Goal: Information Seeking & Learning: Learn about a topic

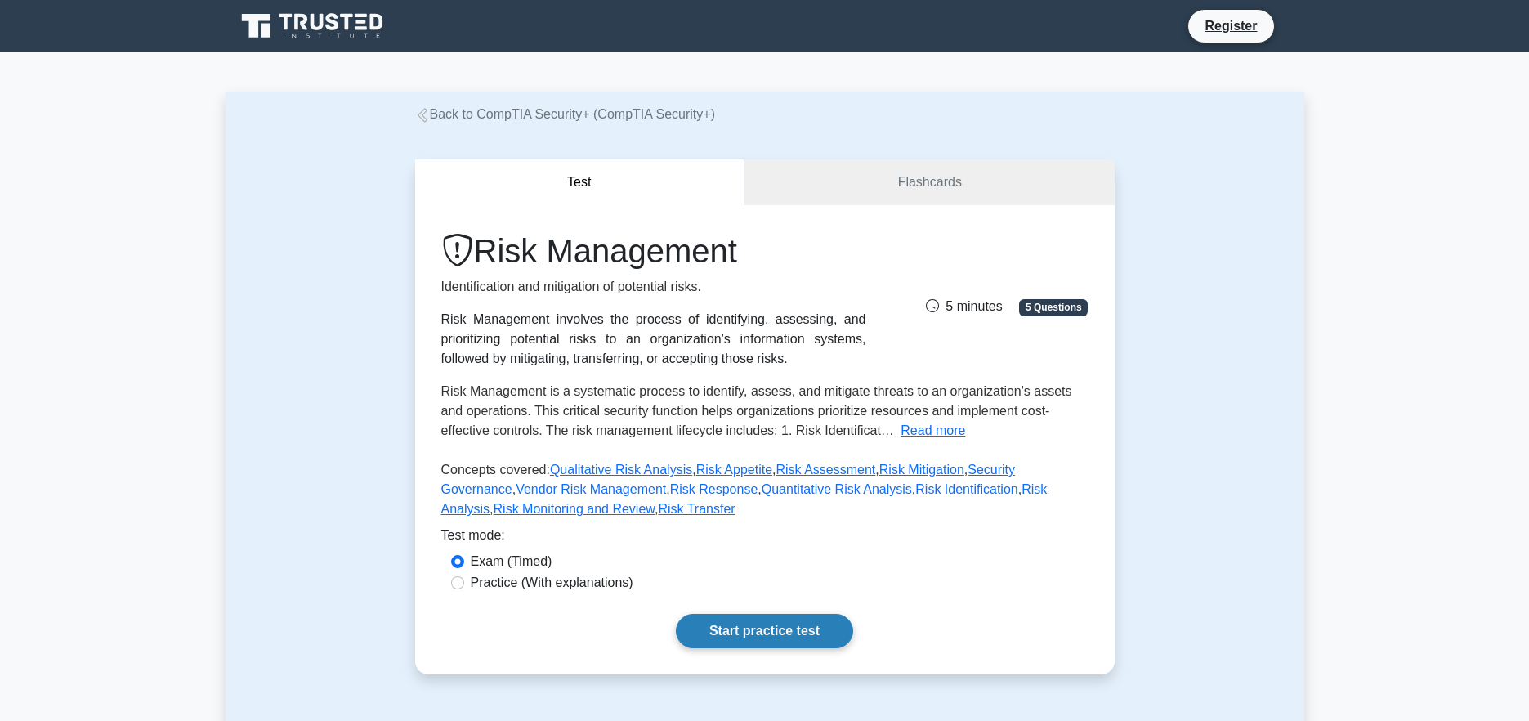
click at [766, 627] on link "Start practice test" at bounding box center [764, 631] width 177 height 34
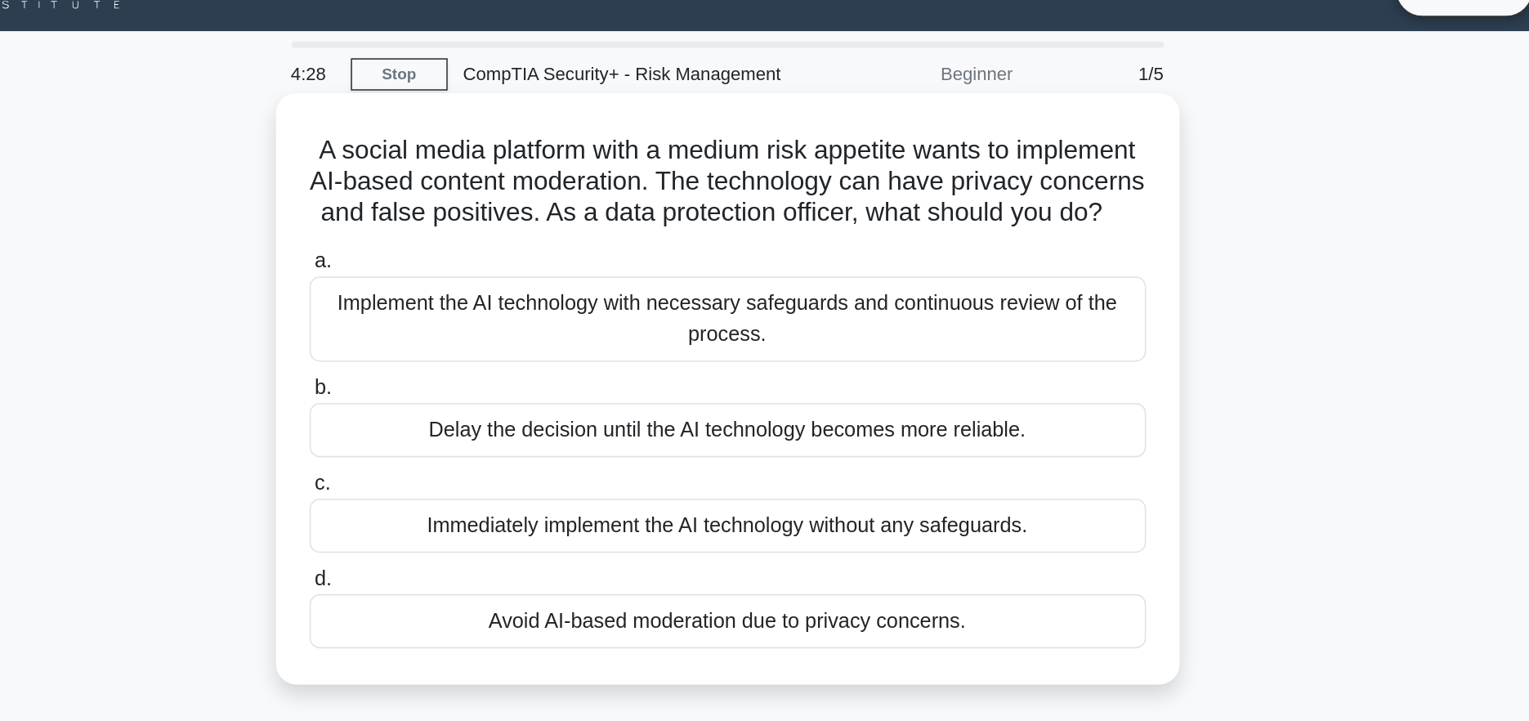
click at [758, 239] on div "Implement the AI technology with necessary safeguards and continuous review of …" at bounding box center [765, 235] width 530 height 54
click at [500, 204] on input "a. Implement the AI technology with necessary safeguards and continuous review …" at bounding box center [500, 198] width 0 height 11
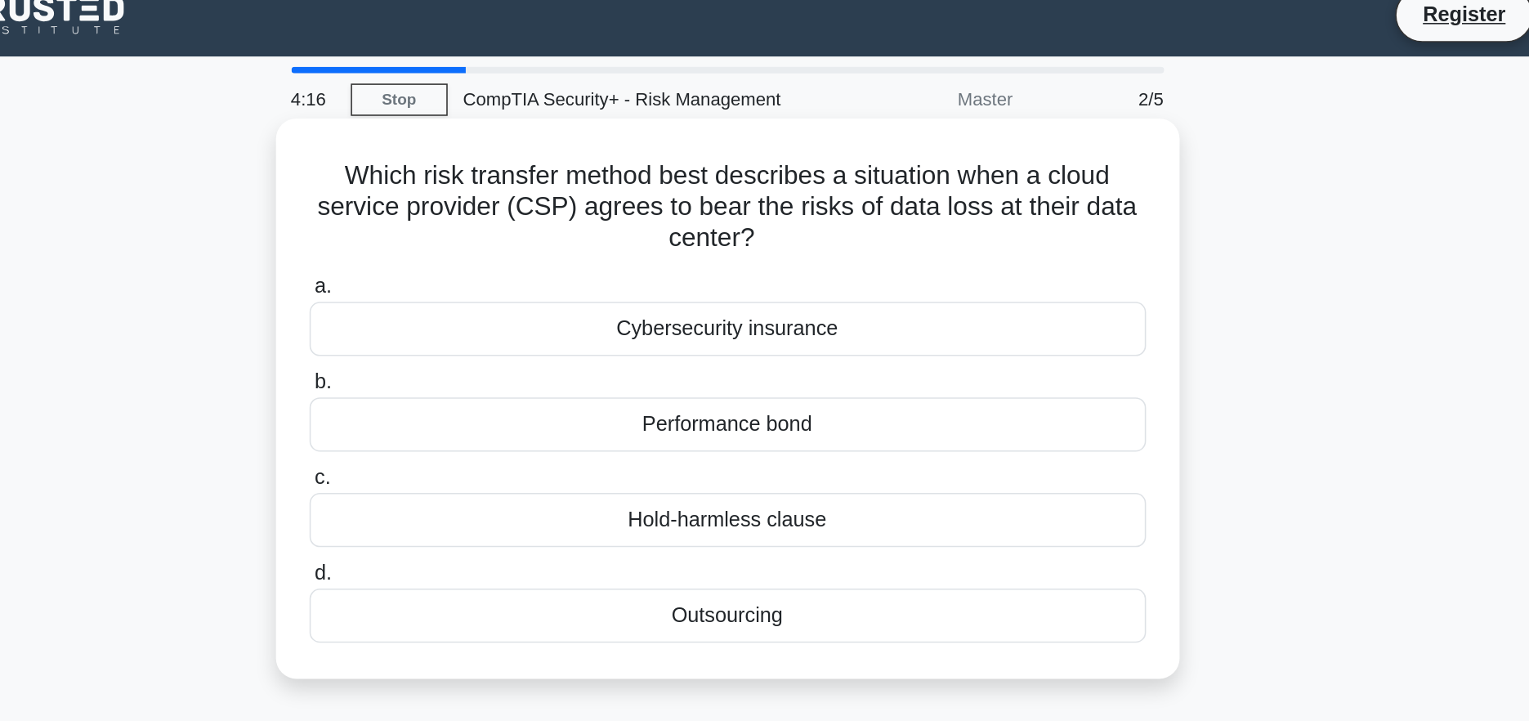
click at [852, 217] on div "Cybersecurity insurance" at bounding box center [765, 225] width 530 height 34
click at [500, 204] on input "a. Cybersecurity insurance" at bounding box center [500, 198] width 0 height 11
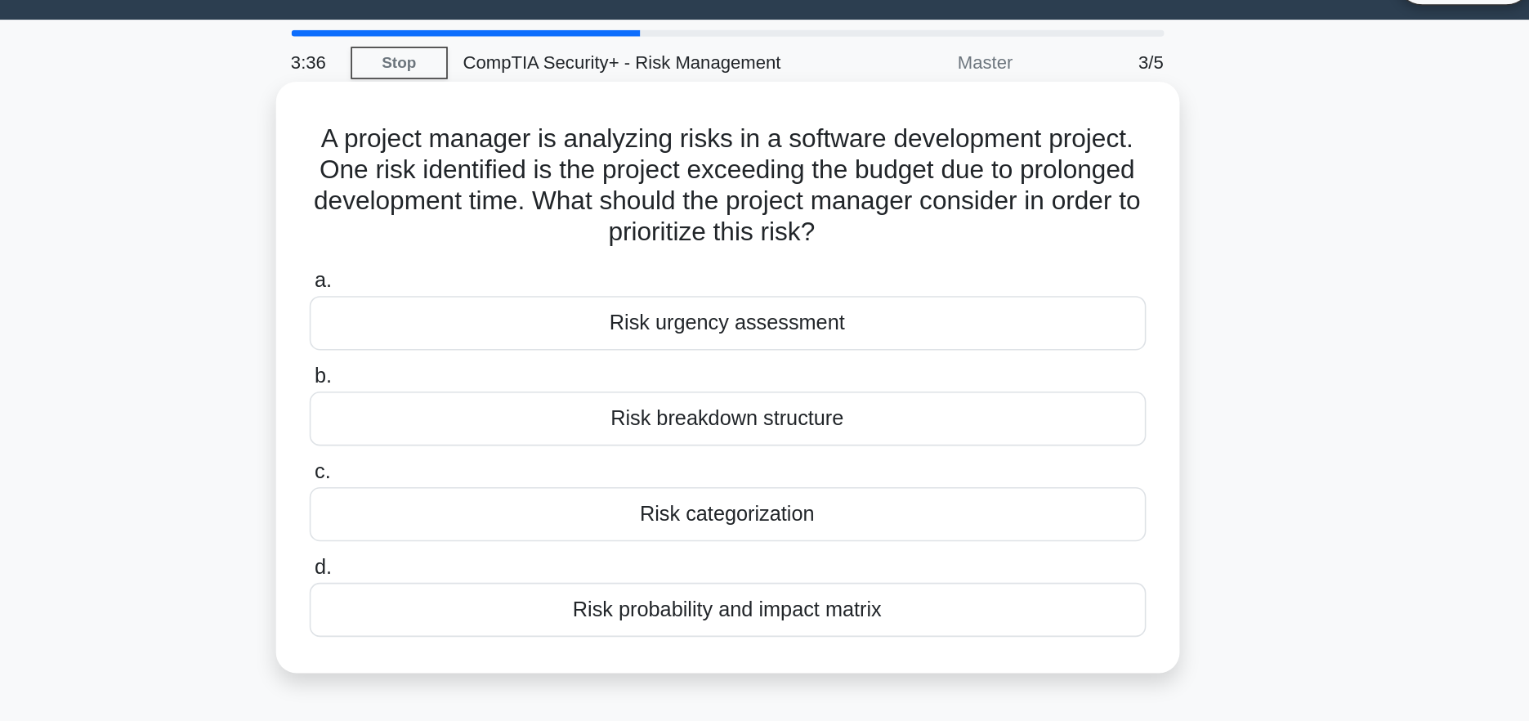
click at [882, 424] on div "Risk probability and impact matrix" at bounding box center [765, 426] width 530 height 34
click at [500, 405] on input "d. Risk probability and impact matrix" at bounding box center [500, 399] width 0 height 11
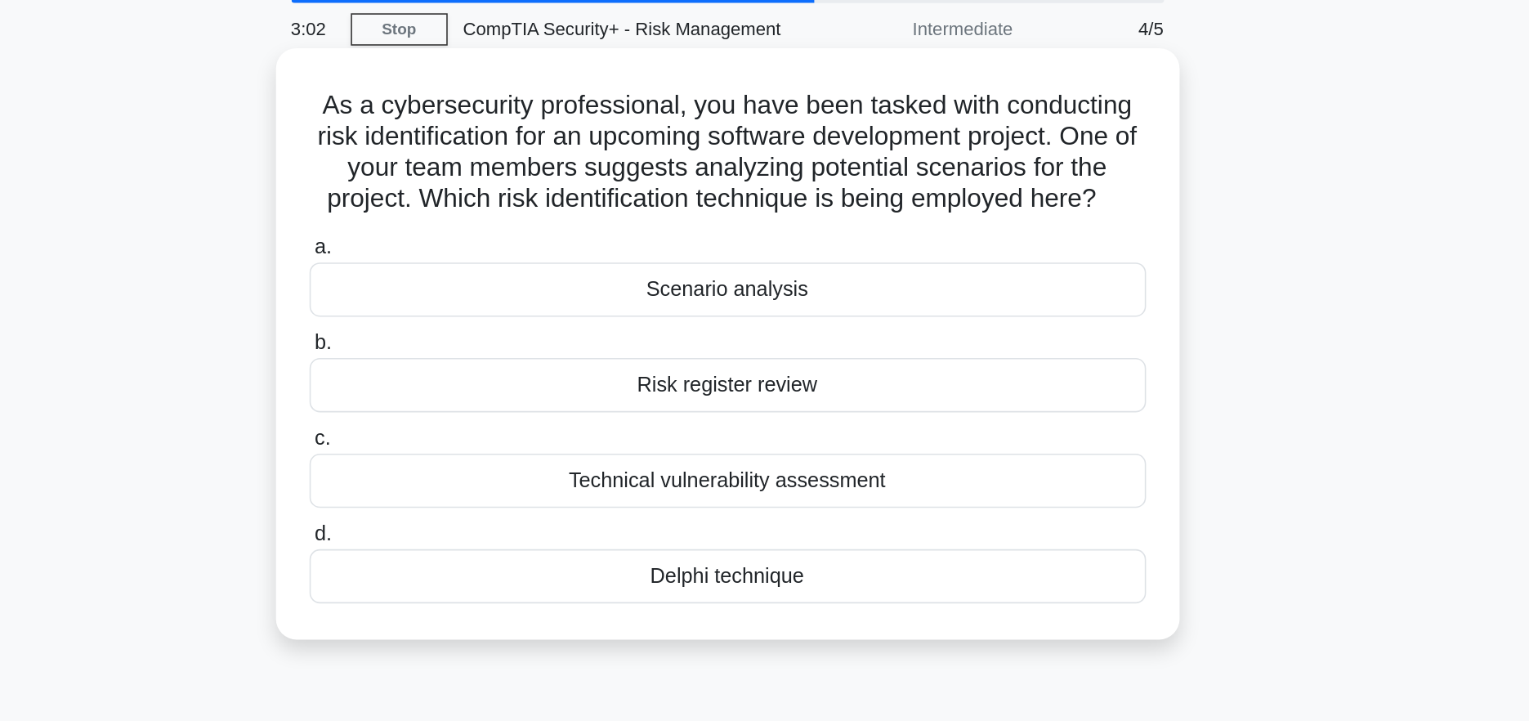
click at [843, 309] on div "Risk register review" at bounding box center [765, 305] width 530 height 34
click at [500, 284] on input "b. Risk register review" at bounding box center [500, 278] width 0 height 11
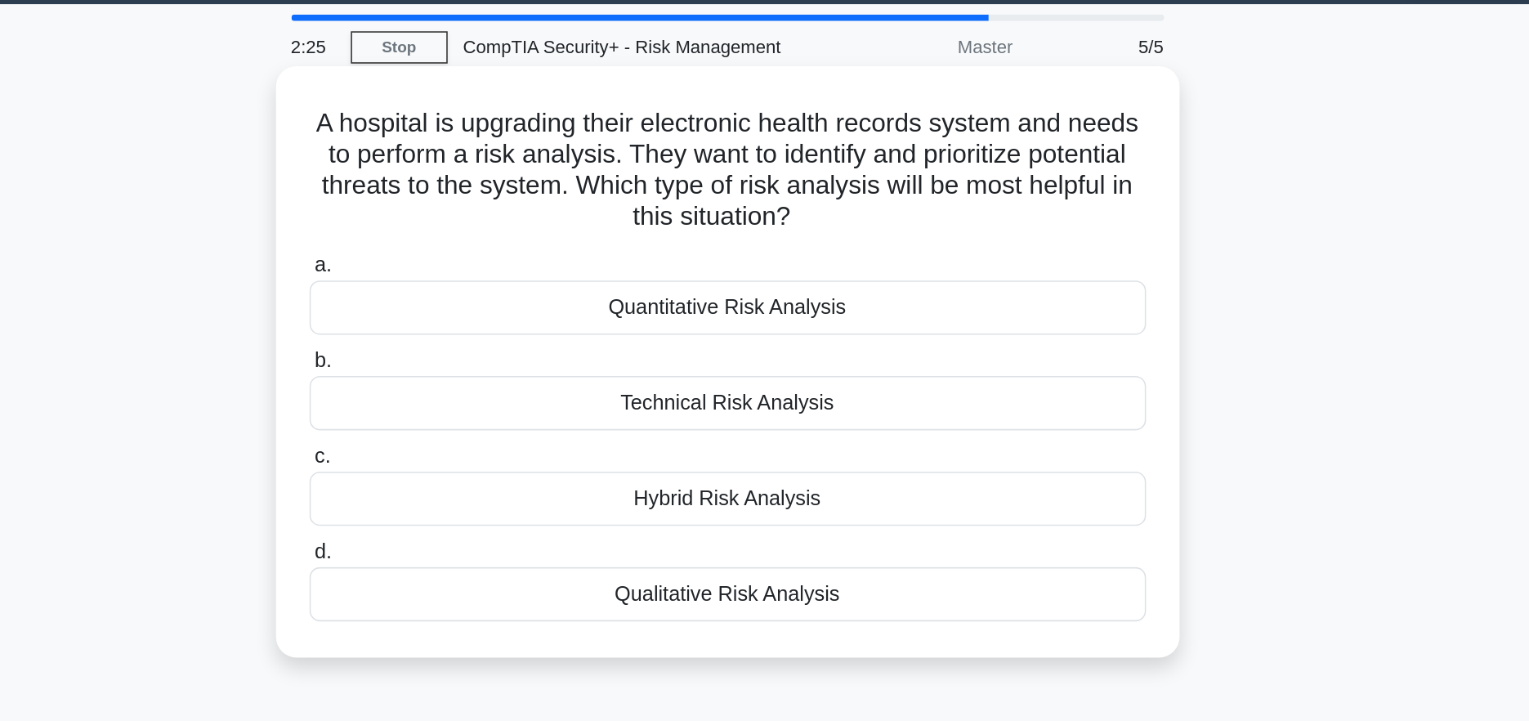
click at [861, 423] on div "Qualitative Risk Analysis" at bounding box center [765, 426] width 530 height 34
click at [500, 405] on input "d. Qualitative Risk Analysis" at bounding box center [500, 399] width 0 height 11
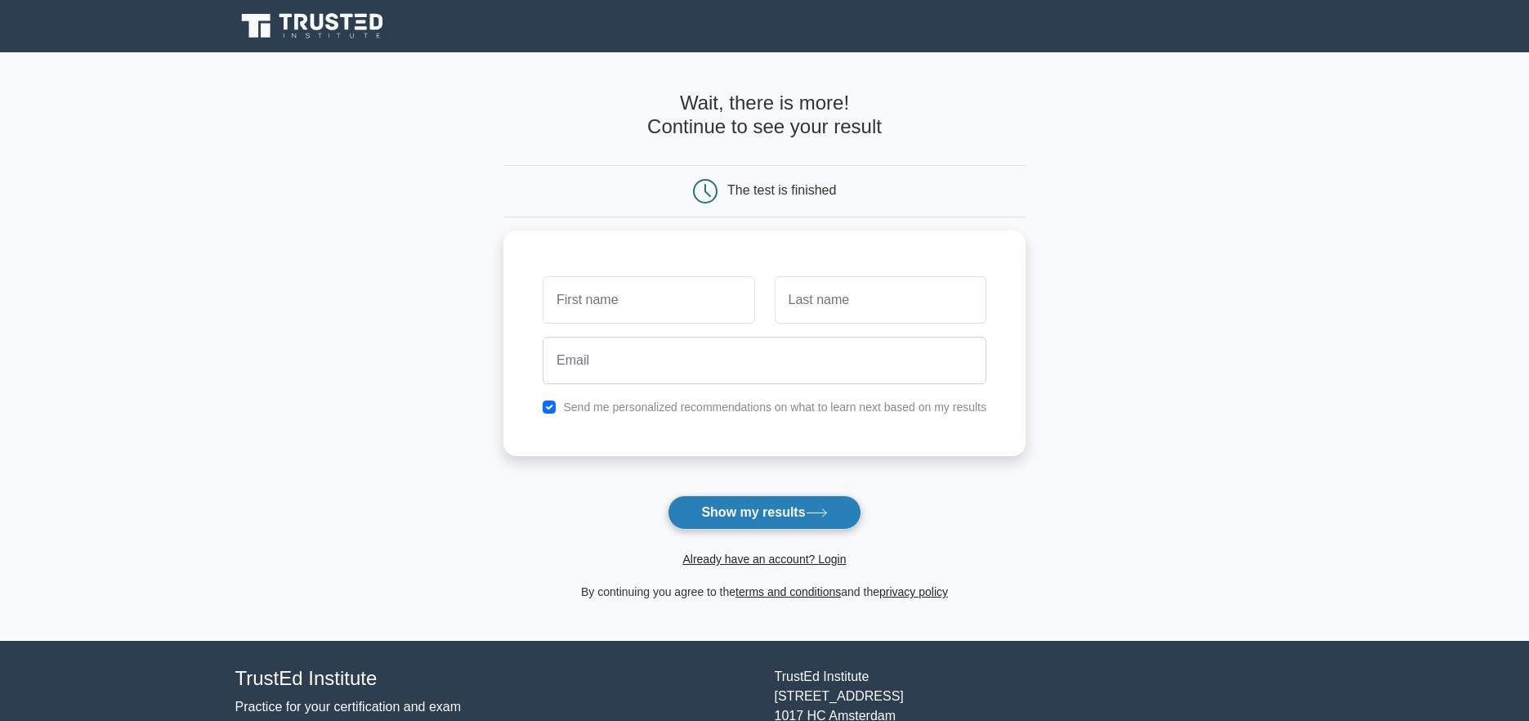
click at [816, 517] on icon at bounding box center [817, 512] width 22 height 9
click at [672, 298] on input "text" at bounding box center [649, 295] width 212 height 47
type input "Usman"
type input "Razaque"
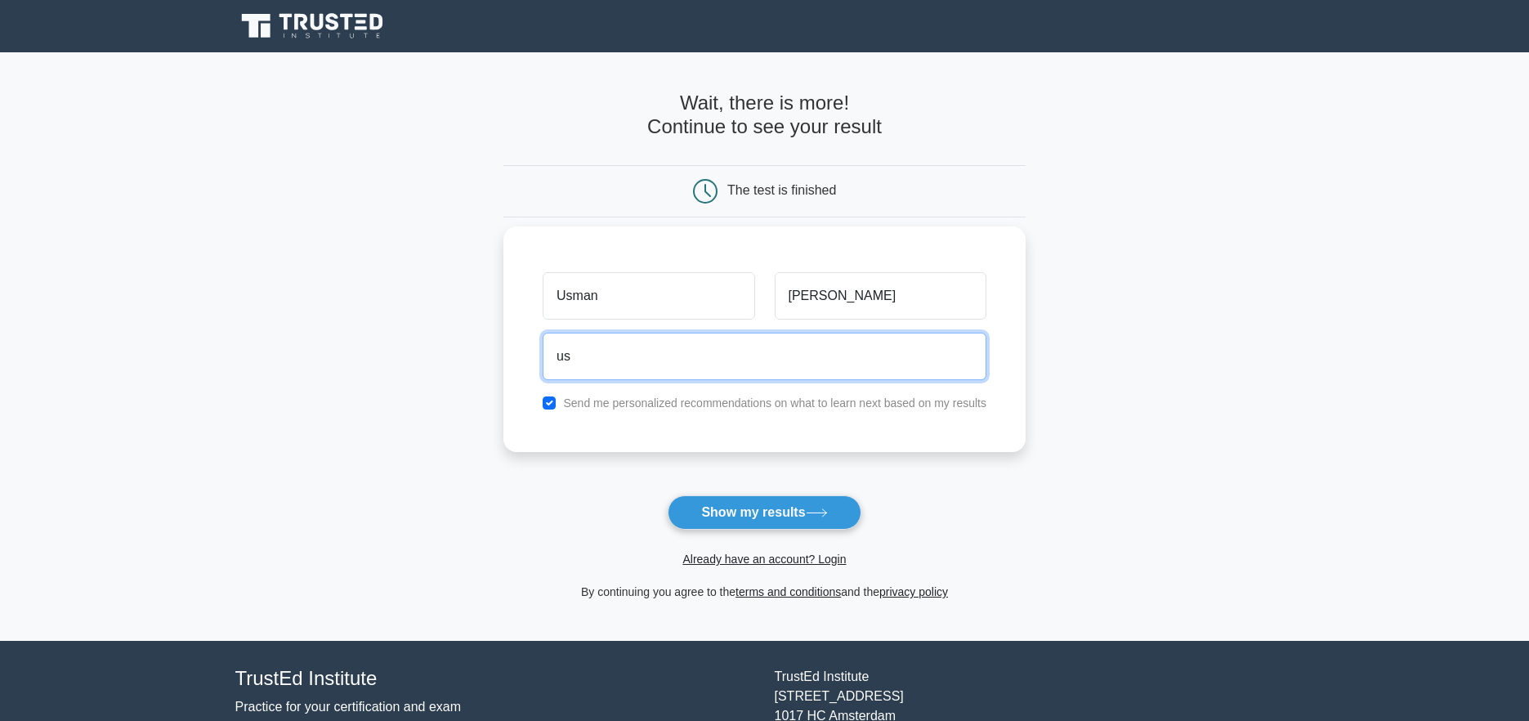
type input "usm4n.razaque@gmail.com"
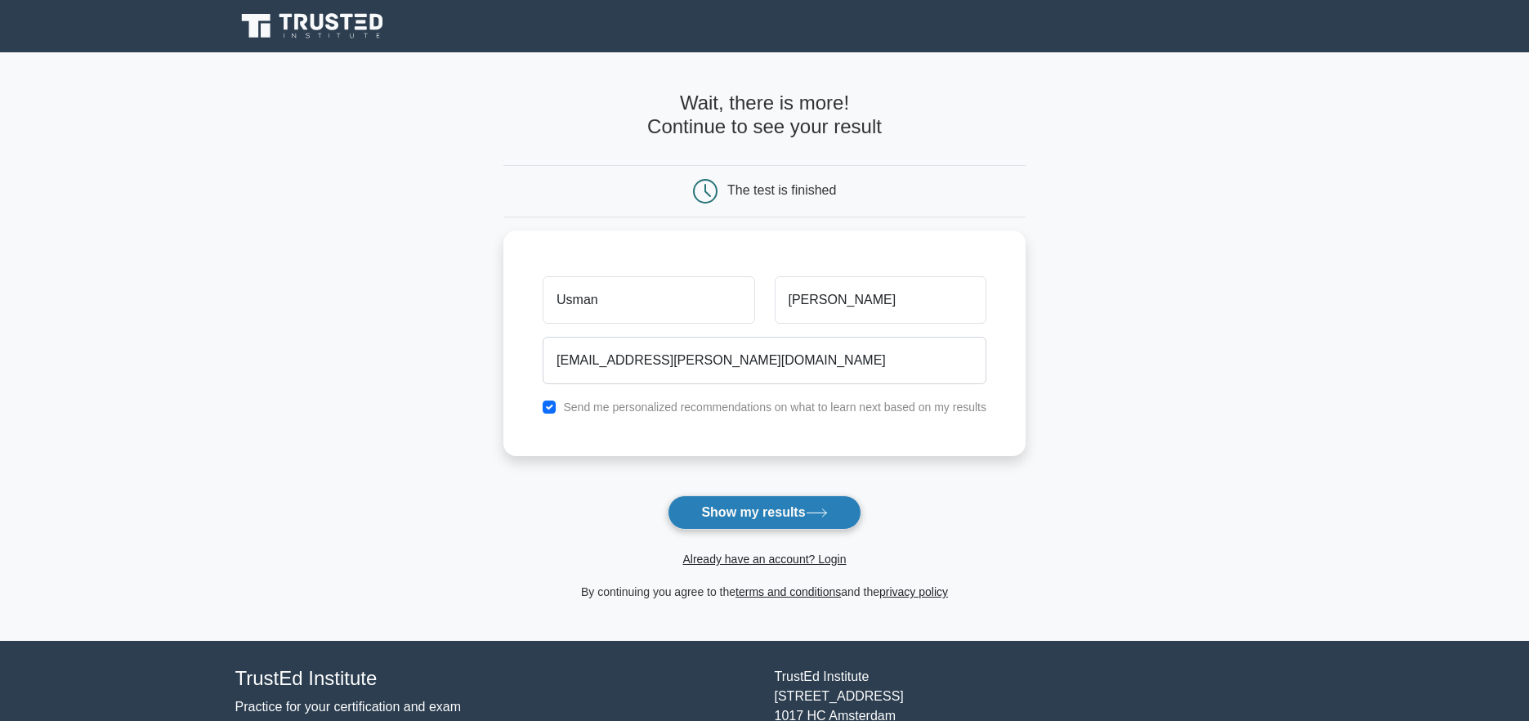
click at [782, 510] on button "Show my results" at bounding box center [764, 512] width 193 height 34
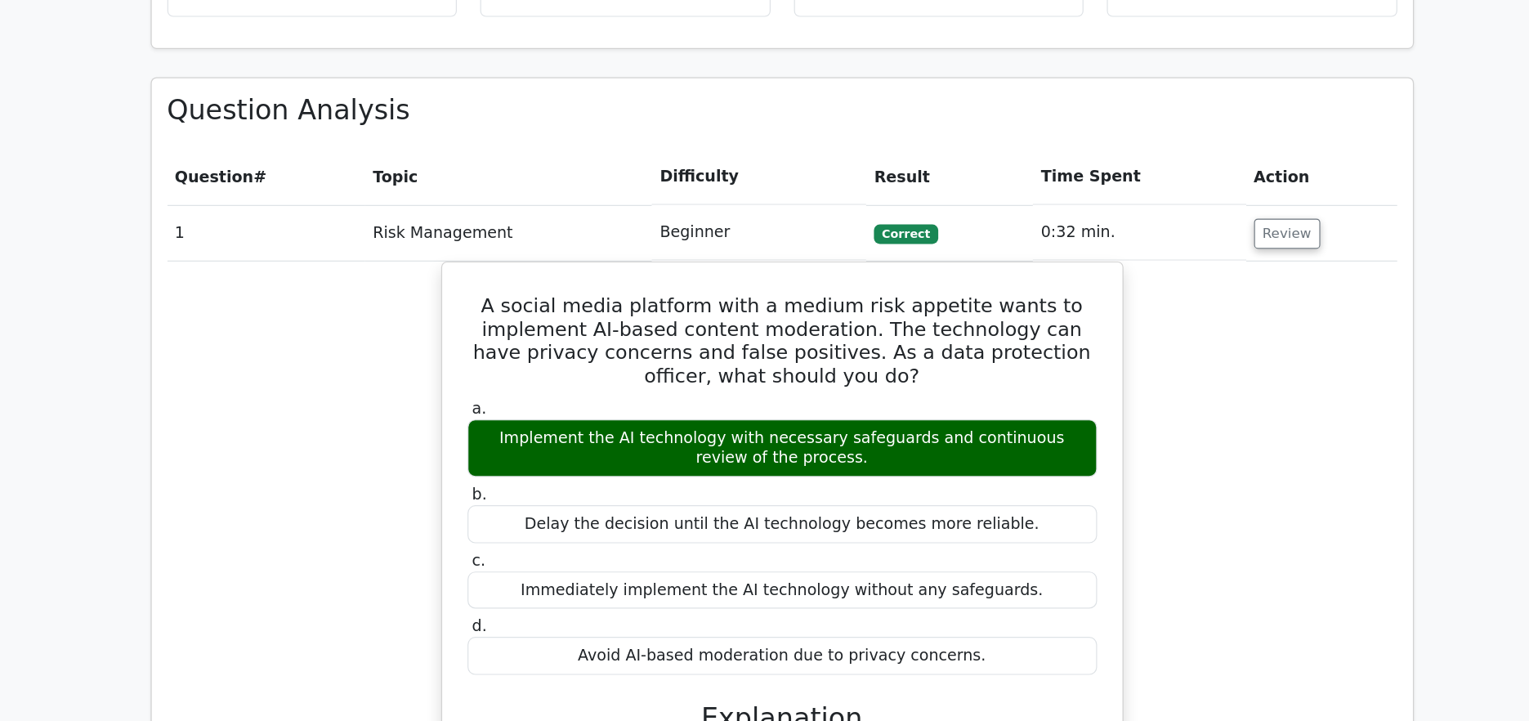
scroll to position [920, 0]
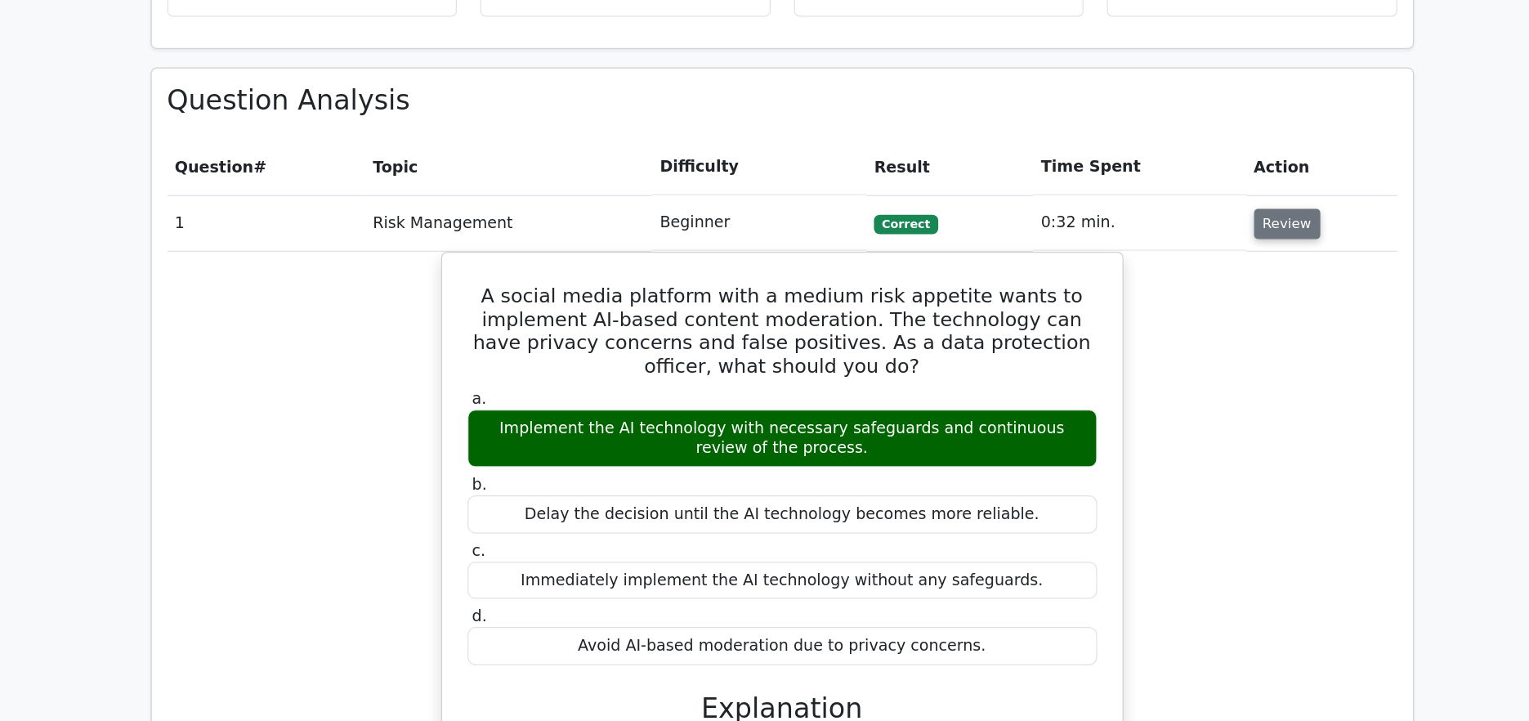
click at [1172, 291] on button "Review" at bounding box center [1189, 303] width 56 height 25
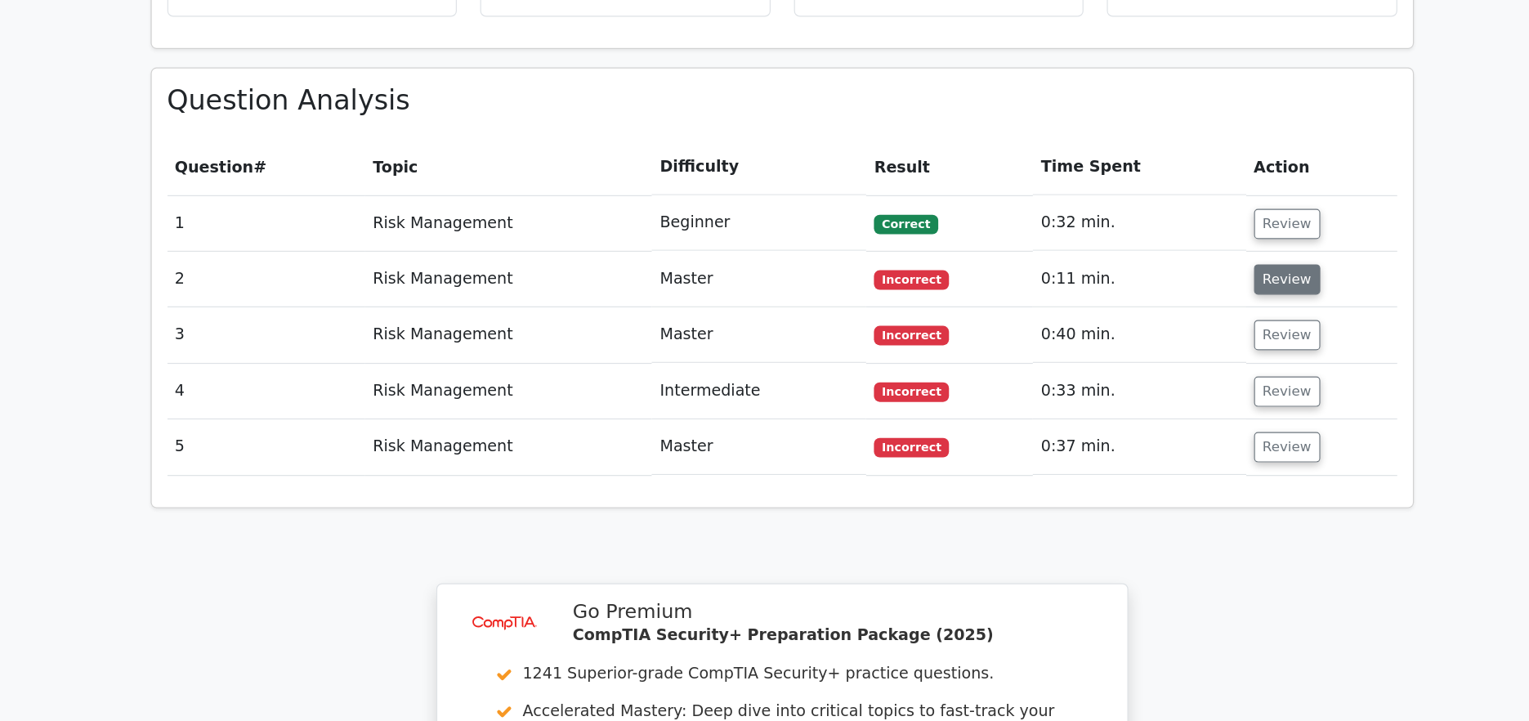
click at [1170, 338] on button "Review" at bounding box center [1189, 350] width 56 height 25
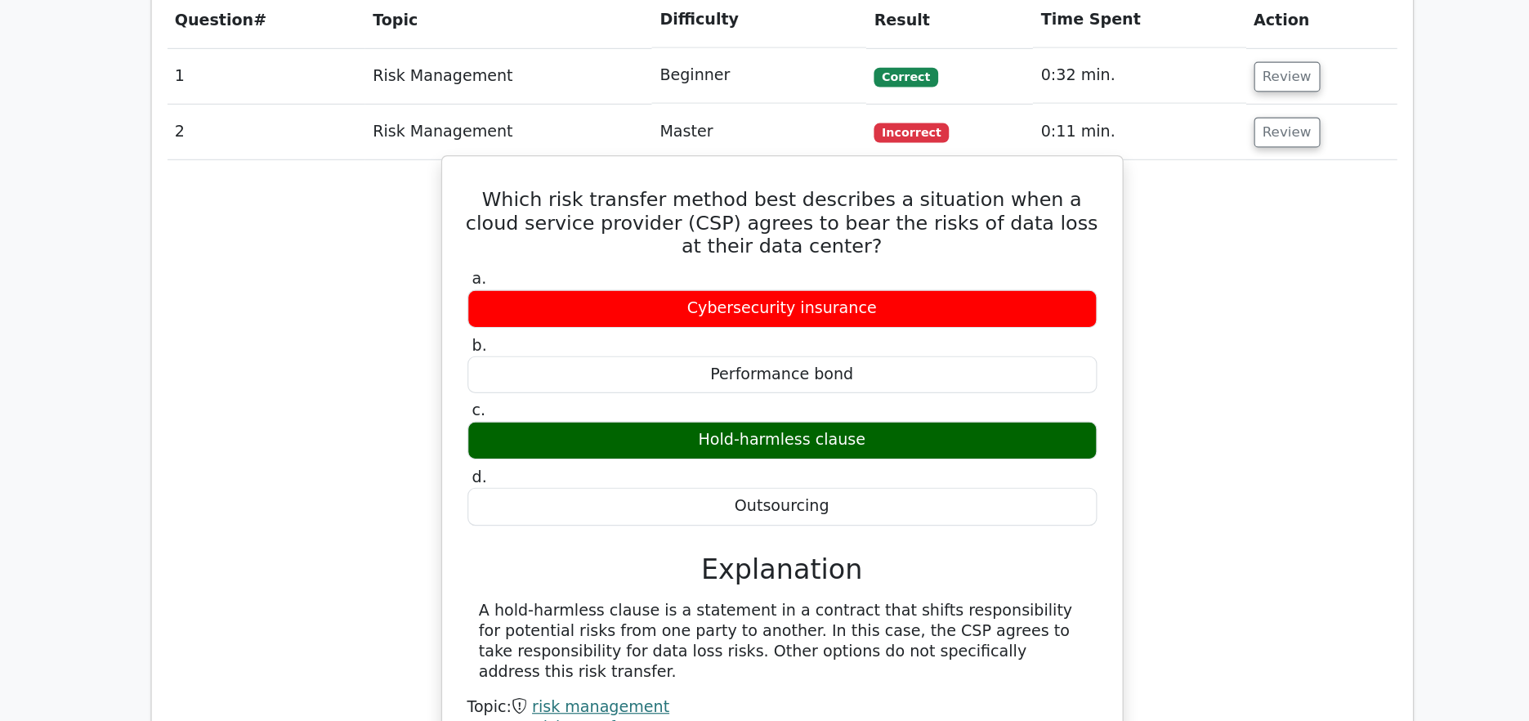
scroll to position [1042, 0]
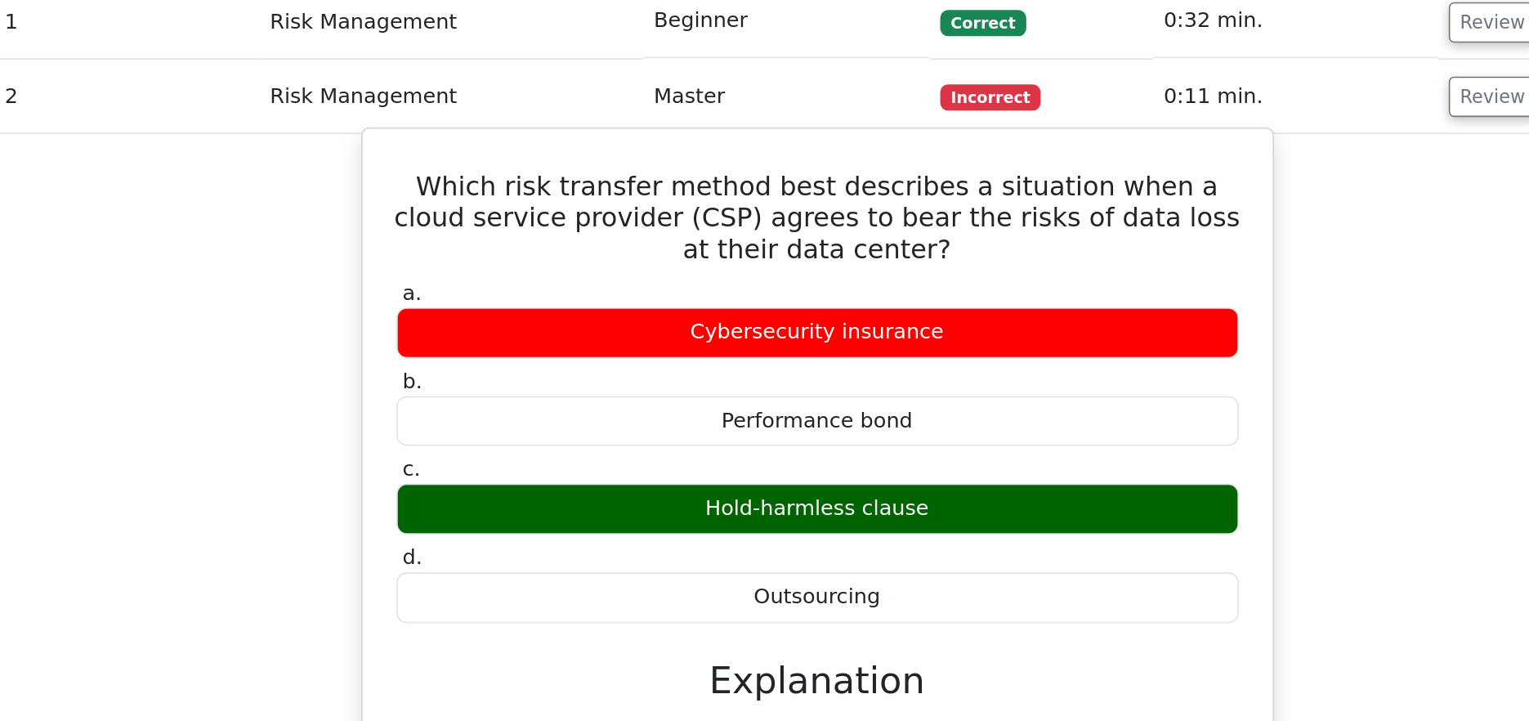
drag, startPoint x: 698, startPoint y: 447, endPoint x: 834, endPoint y: 445, distance: 136.5
click at [834, 471] on div "Hold-harmless clause" at bounding box center [765, 487] width 528 height 32
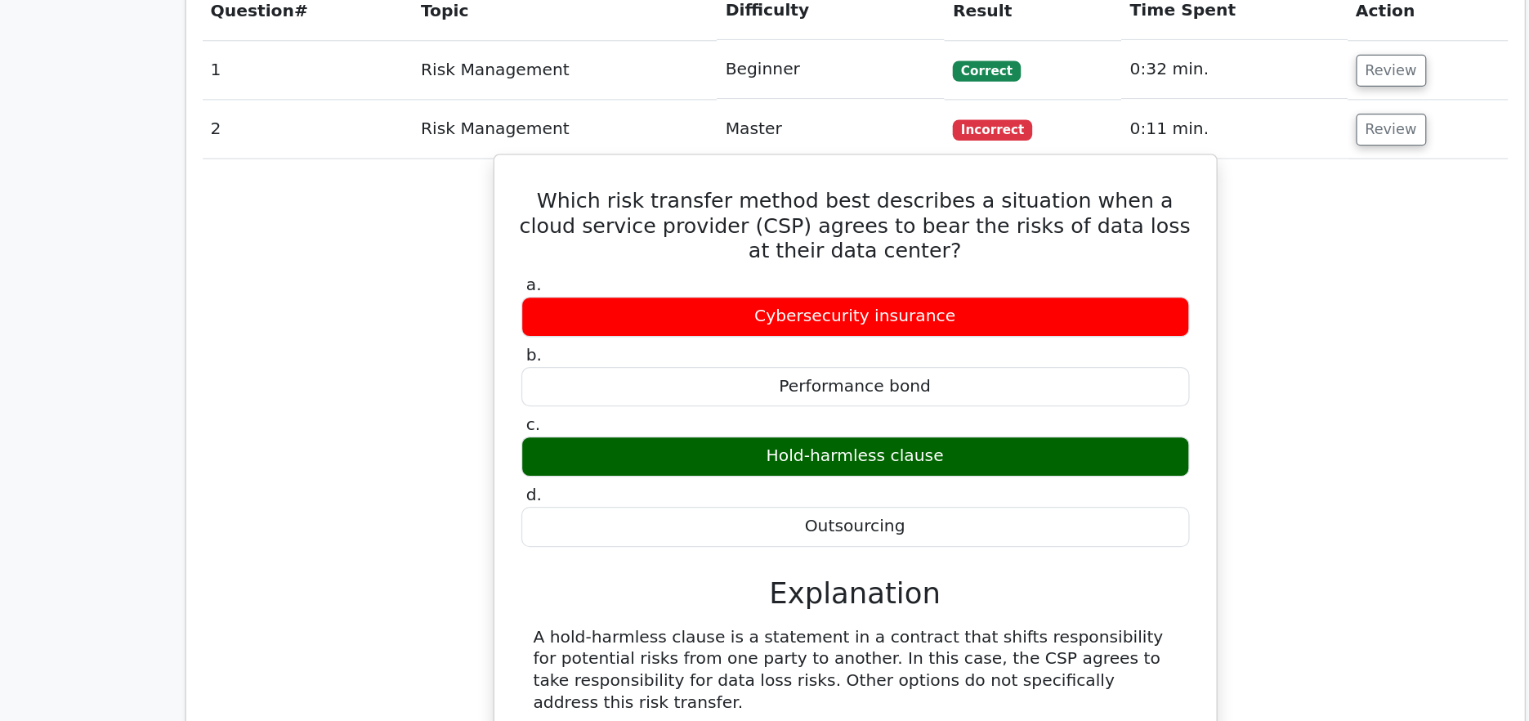
scroll to position [1167, 0]
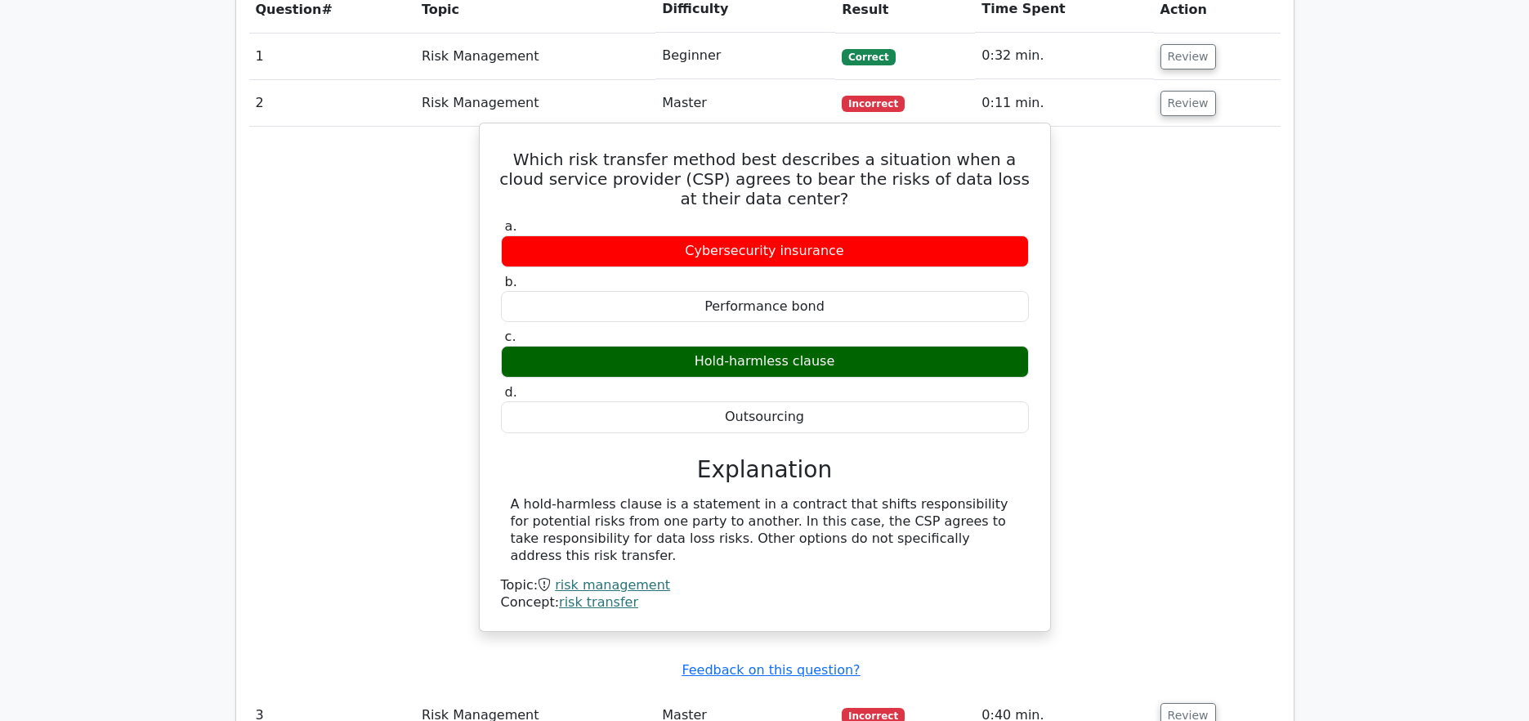
click at [889, 456] on h3 "Explanation" at bounding box center [765, 470] width 508 height 28
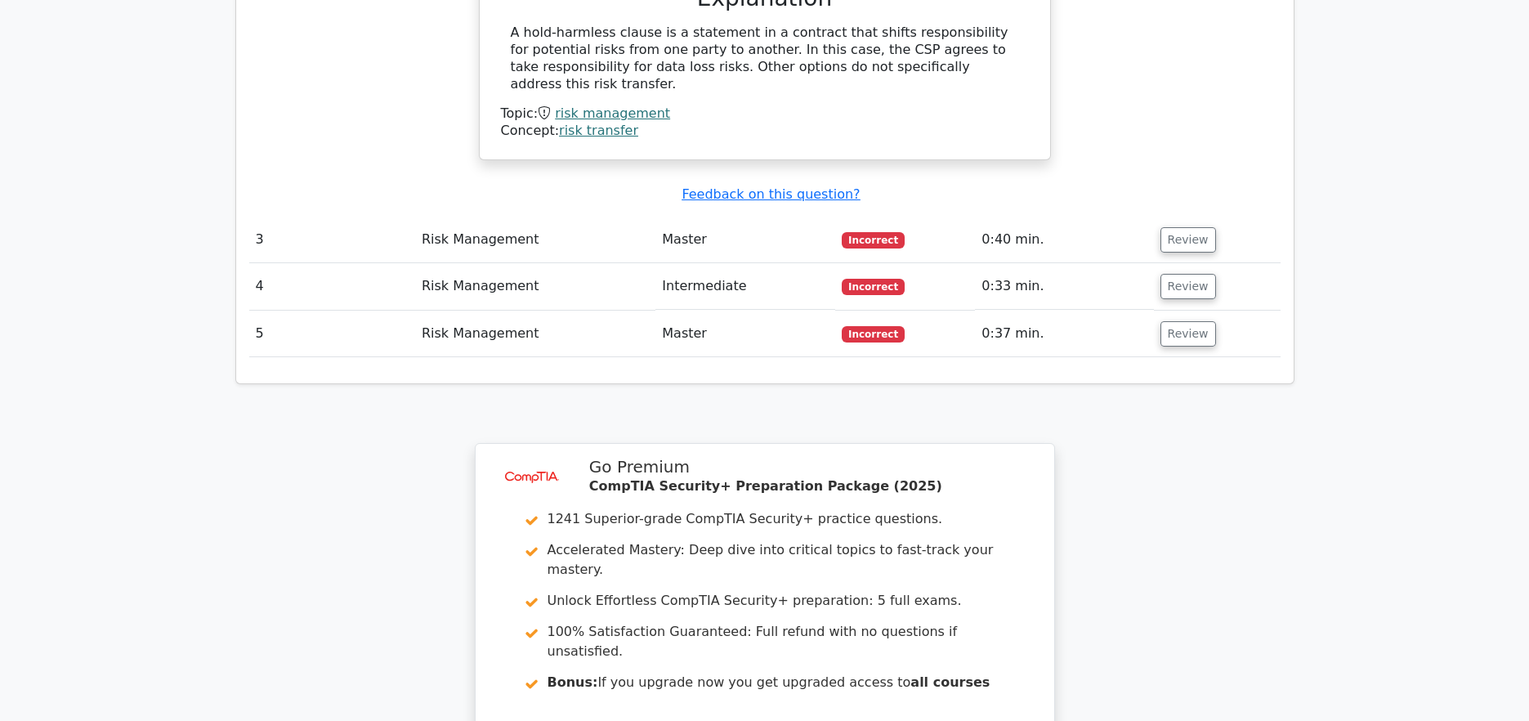
scroll to position [1684, 0]
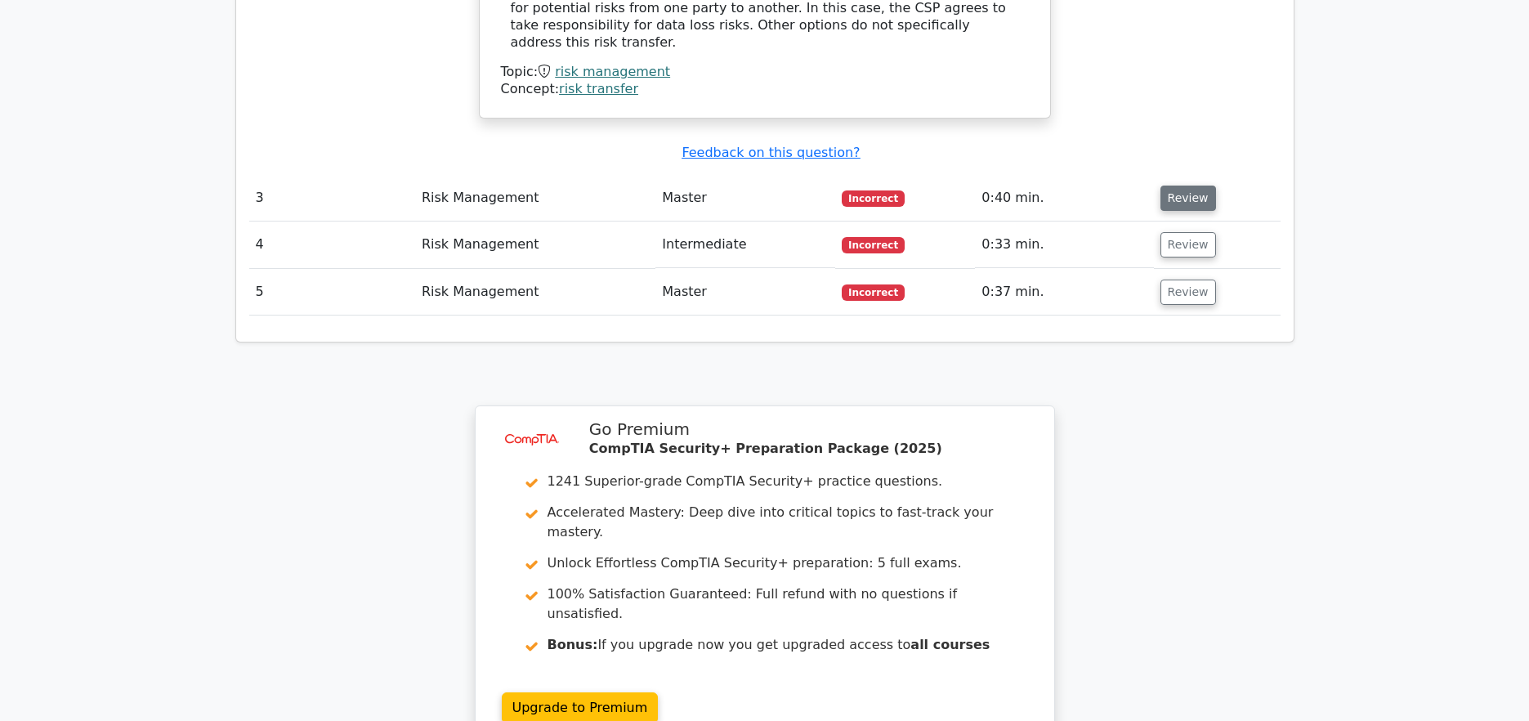
click at [1171, 186] on button "Review" at bounding box center [1189, 198] width 56 height 25
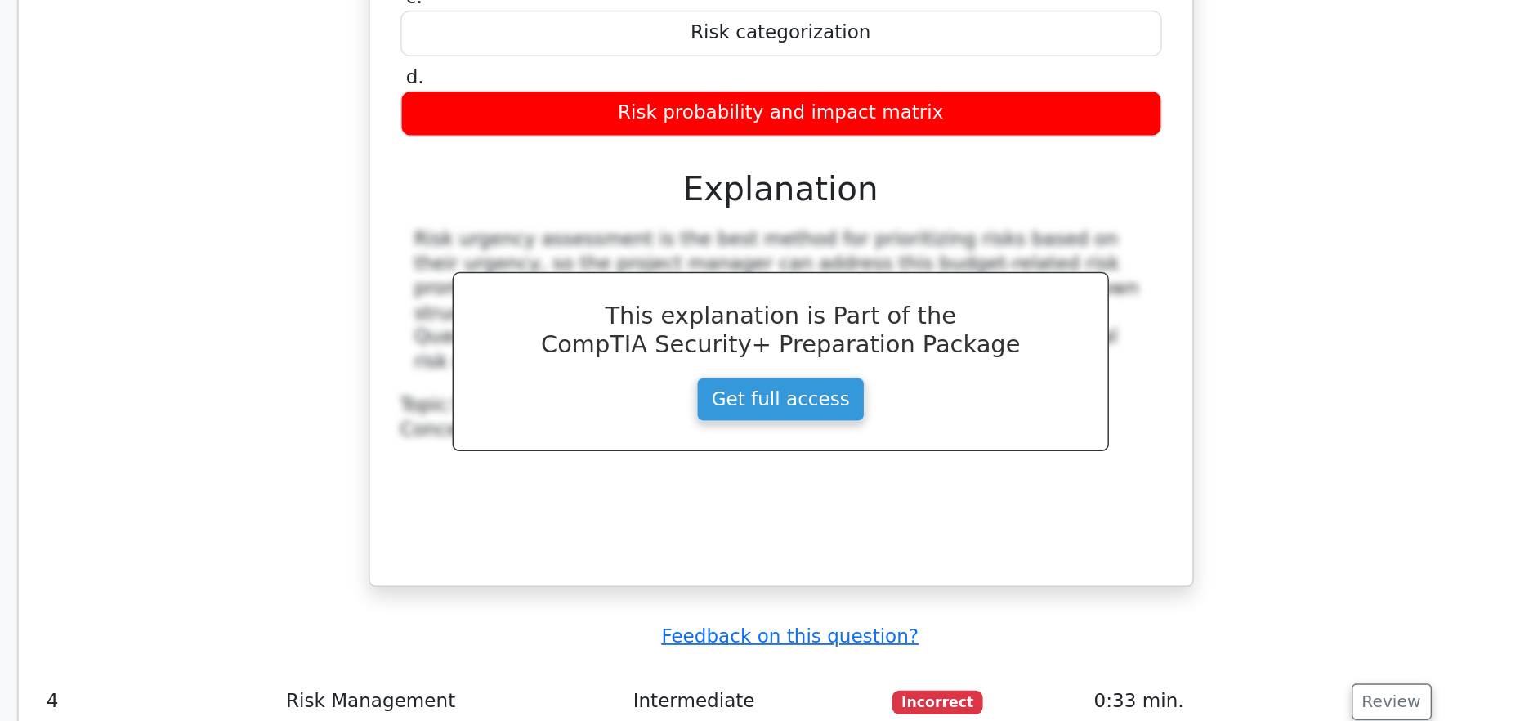
scroll to position [1941, 0]
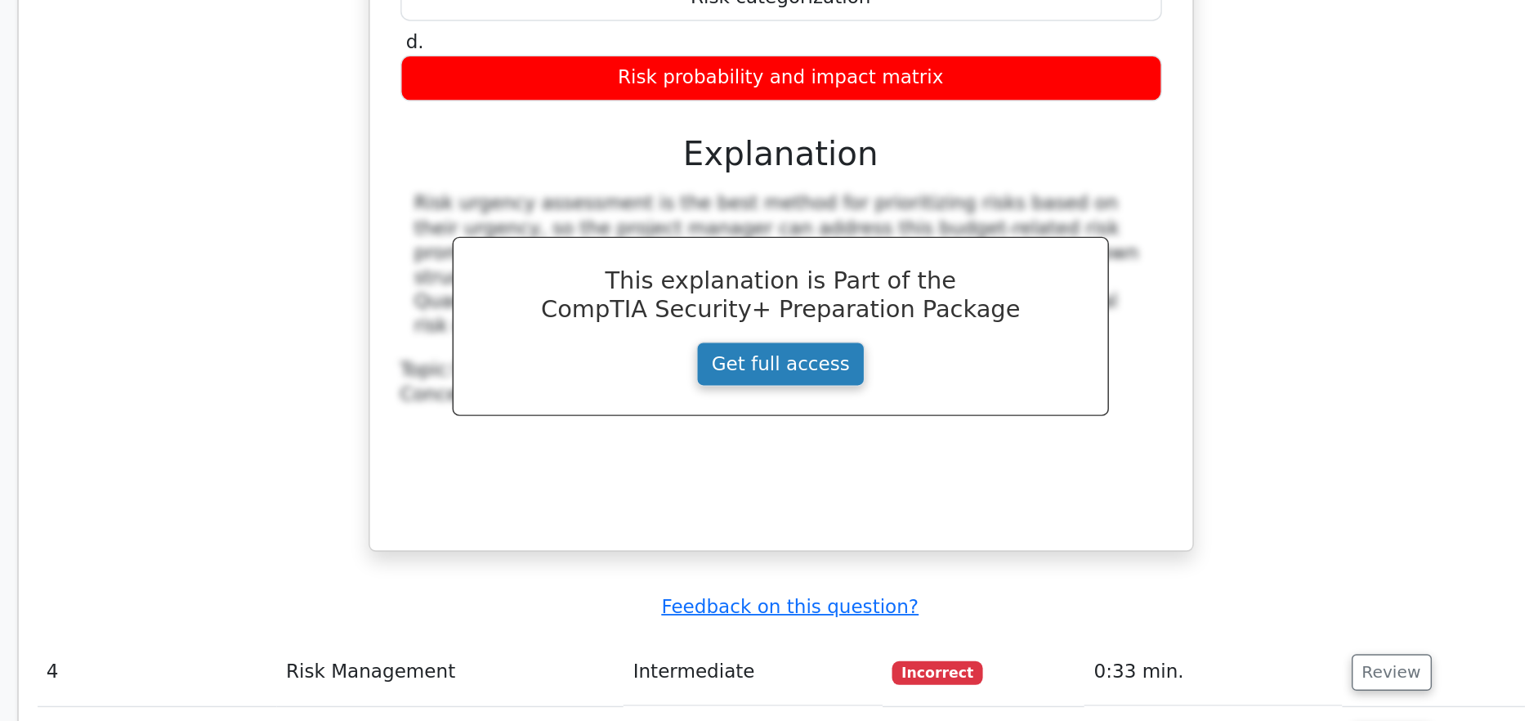
click at [776, 458] on link "Get full access" at bounding box center [764, 473] width 117 height 31
